Goal: Task Accomplishment & Management: Complete application form

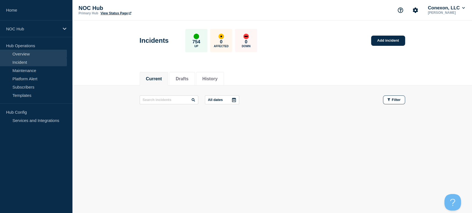
click at [24, 55] on link "Overview" at bounding box center [33, 54] width 67 height 8
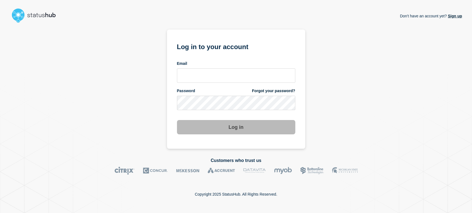
click at [25, 65] on div "Don't have an account yet? Sign up Log in to your account Email Password Forgot…" at bounding box center [236, 87] width 452 height 124
click at [200, 72] on input "email input" at bounding box center [236, 76] width 118 height 14
type input "[PERSON_NAME][EMAIL_ADDRESS][PERSON_NAME][DOMAIN_NAME]"
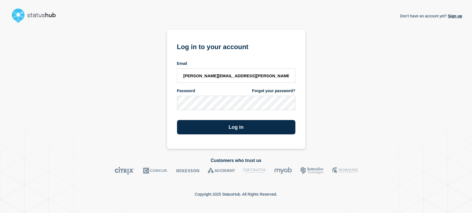
click at [177, 120] on button "Log in" at bounding box center [236, 127] width 118 height 14
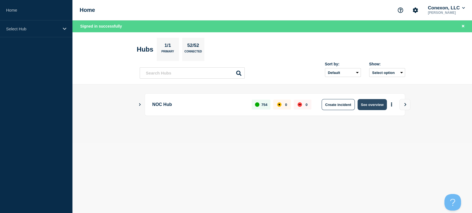
click at [373, 106] on button "See overview" at bounding box center [371, 104] width 29 height 11
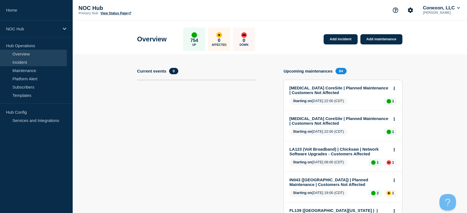
click at [12, 65] on link "Incident" at bounding box center [33, 62] width 67 height 8
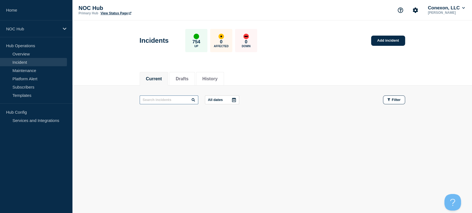
click at [161, 99] on input "text" at bounding box center [169, 100] width 59 height 9
click at [216, 77] on button "History" at bounding box center [209, 79] width 15 height 5
click at [163, 100] on input "I" at bounding box center [169, 100] width 59 height 9
type input "I"
click at [217, 77] on button "History" at bounding box center [209, 79] width 15 height 5
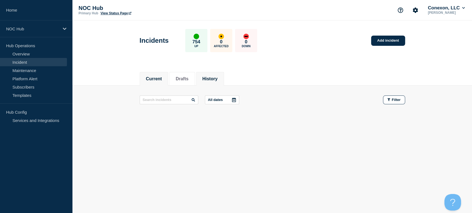
click at [217, 78] on button "History" at bounding box center [209, 79] width 15 height 5
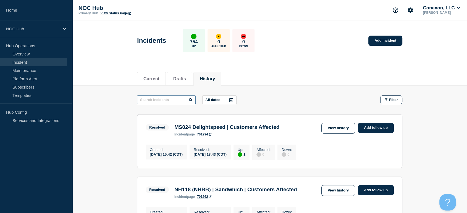
click at [177, 99] on input "text" at bounding box center [166, 100] width 59 height 9
type input "IL200"
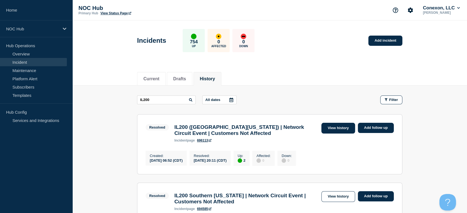
click at [332, 127] on link "View history" at bounding box center [338, 128] width 34 height 11
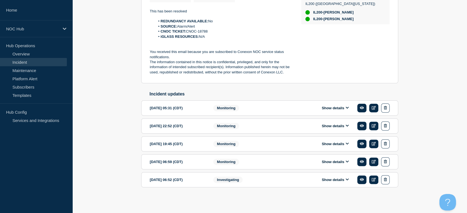
scroll to position [161, 0]
click at [349, 180] on icon at bounding box center [347, 180] width 3 height 4
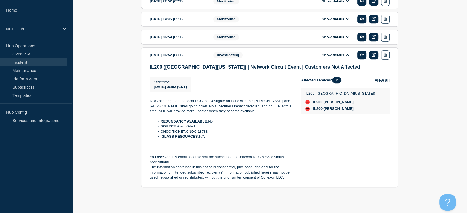
scroll to position [287, 0]
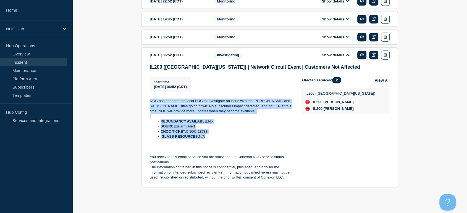
drag, startPoint x: 147, startPoint y: 96, endPoint x: 229, endPoint y: 137, distance: 91.8
click at [229, 137] on section "2025-07-14 06:52 (CDT) Show details Investigating IL200 (Southern Illinois) | N…" at bounding box center [269, 118] width 257 height 140
copy div "NOC has engaged the local POC to investigate an issue with the Schlenker and Kr…"
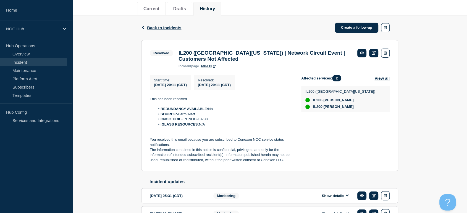
scroll to position [72, 0]
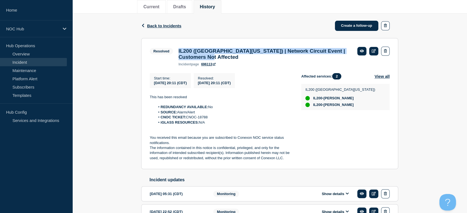
drag, startPoint x: 176, startPoint y: 45, endPoint x: 247, endPoint y: 58, distance: 72.7
click at [247, 58] on section "Resolved IL200 (Southern Illinois) | Network Circuit Event | Customers Not Affe…" at bounding box center [269, 104] width 257 height 132
copy h3 "IL200 ([GEOGRAPHIC_DATA][US_STATE]) | Network Circuit Event | Customers Not Aff…"
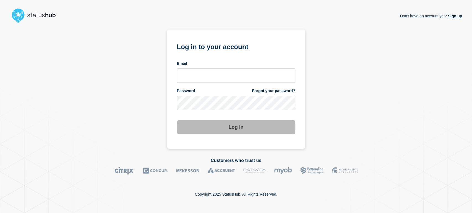
click at [214, 83] on form "Log in to your account Email Password Forgot your password? Log in" at bounding box center [236, 87] width 118 height 93
click at [212, 77] on input "email input" at bounding box center [236, 76] width 118 height 14
type input "sean.webb@conexon.us"
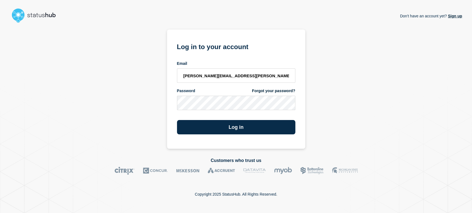
click at [177, 120] on button "Log in" at bounding box center [236, 127] width 118 height 14
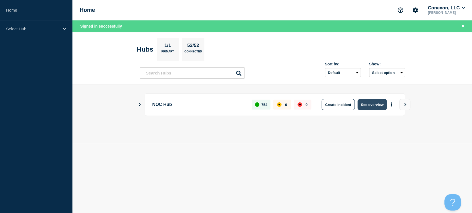
click at [364, 105] on button "See overview" at bounding box center [371, 104] width 29 height 11
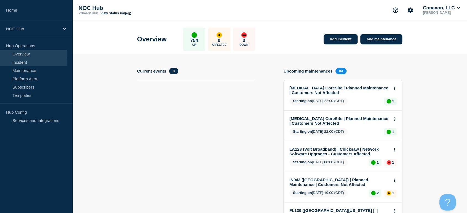
click at [27, 59] on link "Incident" at bounding box center [33, 62] width 67 height 8
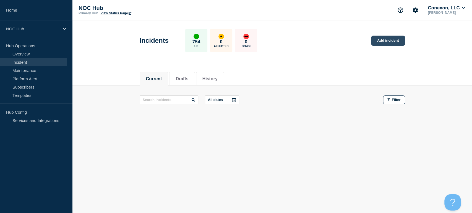
click at [379, 41] on link "Add incident" at bounding box center [388, 41] width 34 height 10
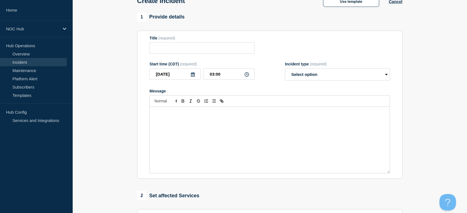
scroll to position [61, 0]
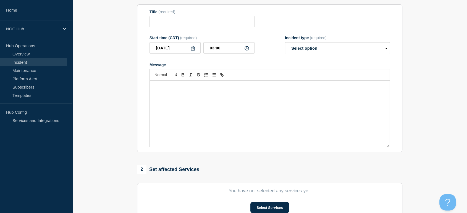
click at [201, 113] on div "Message" at bounding box center [270, 114] width 240 height 66
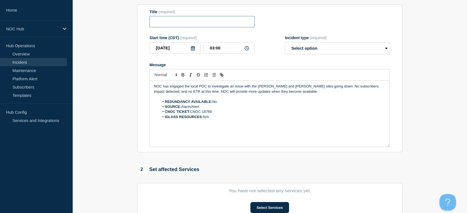
click at [183, 23] on input "Title" at bounding box center [202, 21] width 105 height 11
paste input "IL200 ([GEOGRAPHIC_DATA][US_STATE]) | Network Circuit Event | Customers Not Aff…"
type input "IL200 ([GEOGRAPHIC_DATA][US_STATE]) | Network Circuit Event | Customers Not Aff…"
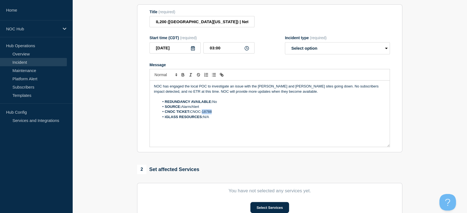
drag, startPoint x: 213, startPoint y: 112, endPoint x: 203, endPoint y: 113, distance: 10.5
click at [203, 113] on li "CNOC TICKET: CNOC-18788" at bounding box center [272, 111] width 226 height 5
click at [314, 51] on select "Select option Investigating Identified Monitoring" at bounding box center [337, 48] width 105 height 12
select select "investigating"
click at [285, 44] on select "Select option Investigating Identified Monitoring" at bounding box center [337, 48] width 105 height 12
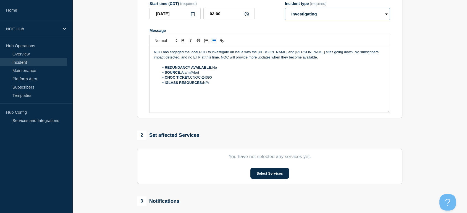
scroll to position [153, 0]
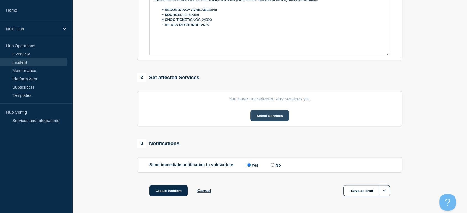
click at [271, 120] on button "Select Services" at bounding box center [269, 115] width 38 height 11
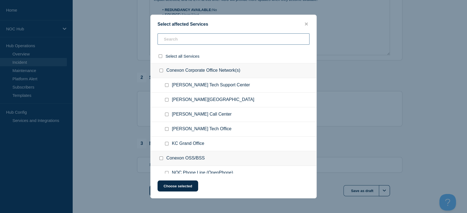
click at [198, 39] on input "text" at bounding box center [234, 38] width 152 height 11
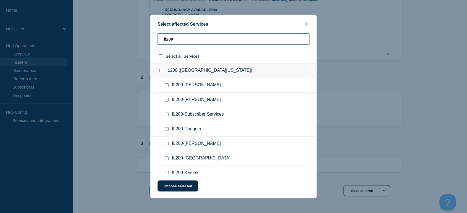
type input "il200"
click at [166, 86] on input "IL200-Schlenker checkbox" at bounding box center [167, 85] width 4 height 4
checkbox input "true"
click at [168, 102] on input "IL200-Kraatz checkbox" at bounding box center [167, 100] width 4 height 4
checkbox input "true"
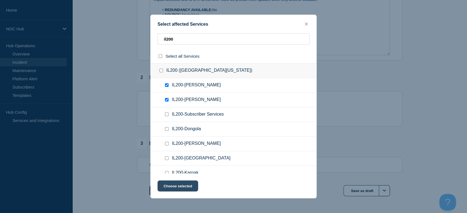
click at [180, 185] on button "Choose selected" at bounding box center [178, 186] width 41 height 11
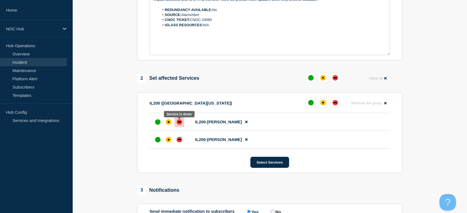
click at [179, 125] on div "down" at bounding box center [180, 122] width 6 height 6
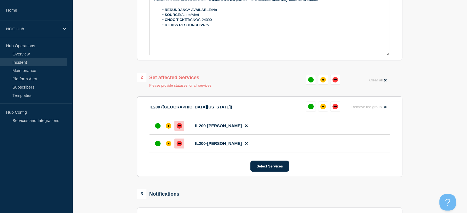
click at [180, 141] on div at bounding box center [179, 144] width 10 height 10
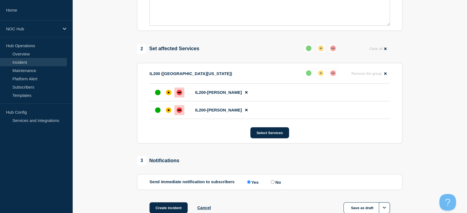
scroll to position [221, 0]
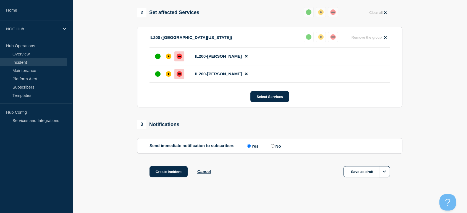
click at [274, 146] on input "No" at bounding box center [273, 146] width 4 height 4
radio input "true"
radio input "false"
click at [168, 171] on button "Create incident" at bounding box center [169, 171] width 38 height 11
